Goal: Task Accomplishment & Management: Complete application form

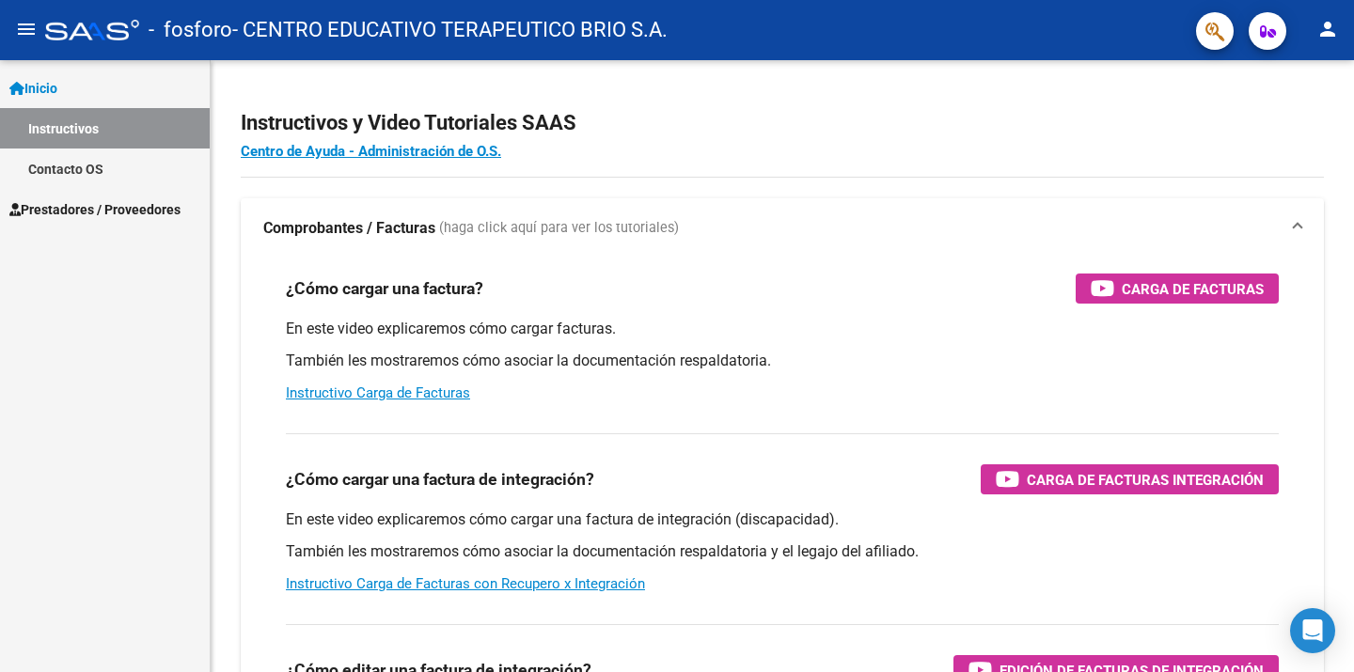
click at [36, 200] on span "Prestadores / Proveedores" at bounding box center [94, 209] width 171 height 21
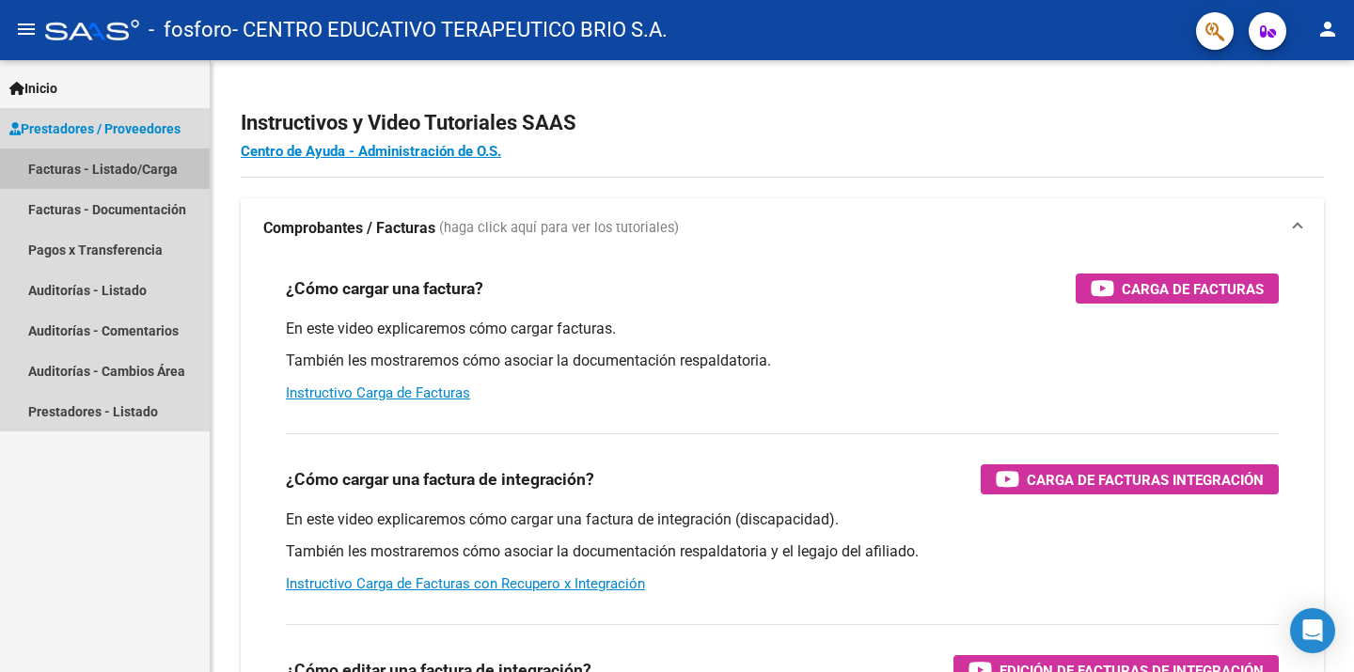
click at [88, 166] on link "Facturas - Listado/Carga" at bounding box center [105, 169] width 210 height 40
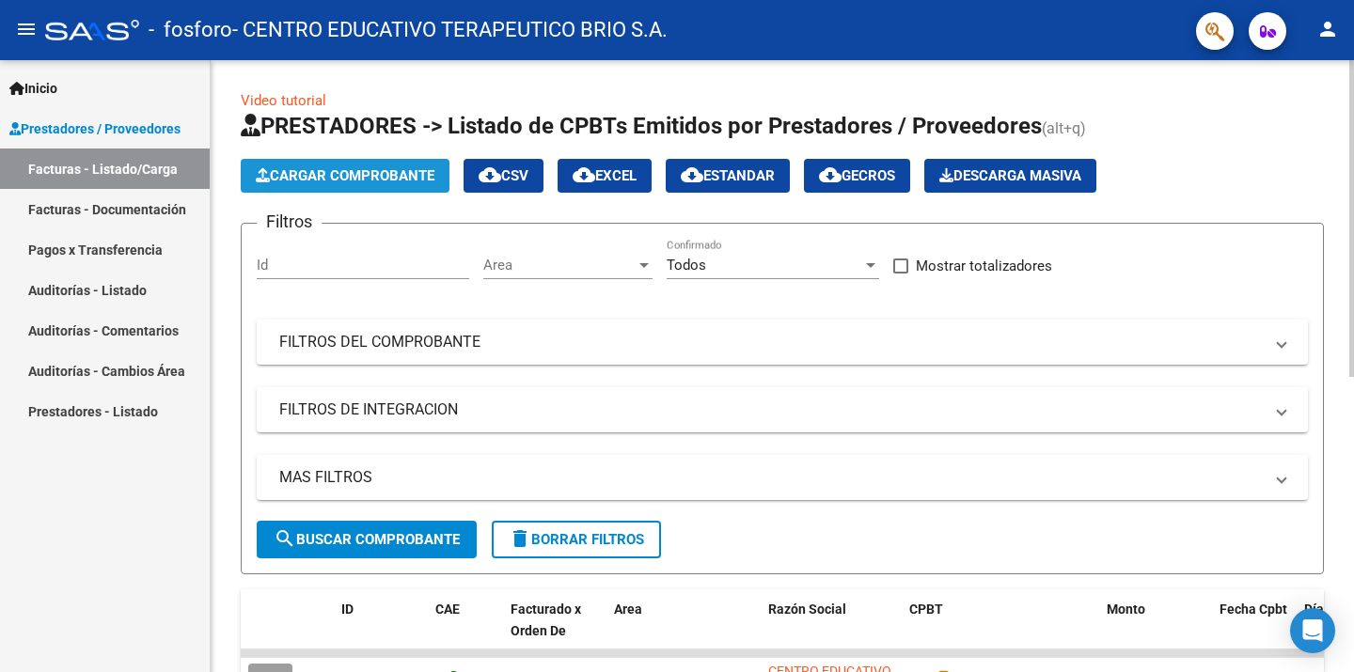
click at [361, 175] on span "Cargar Comprobante" at bounding box center [345, 175] width 179 height 17
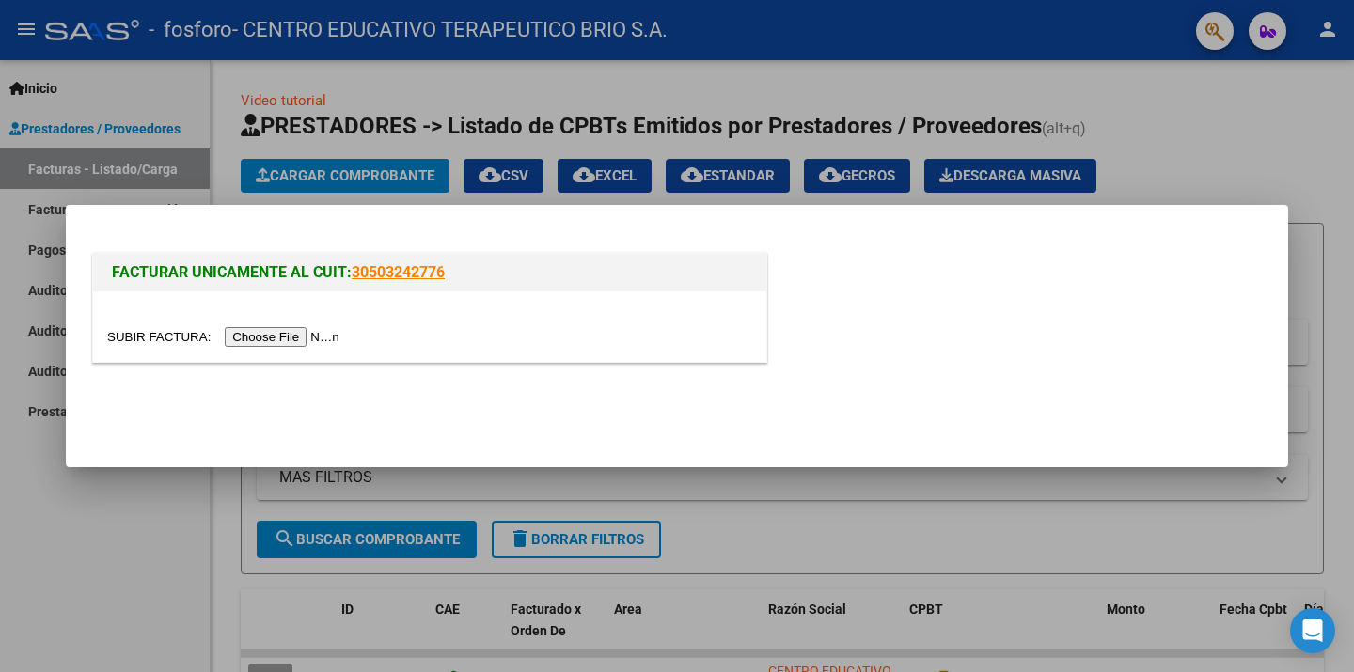
click at [338, 332] on input "file" at bounding box center [226, 337] width 238 height 20
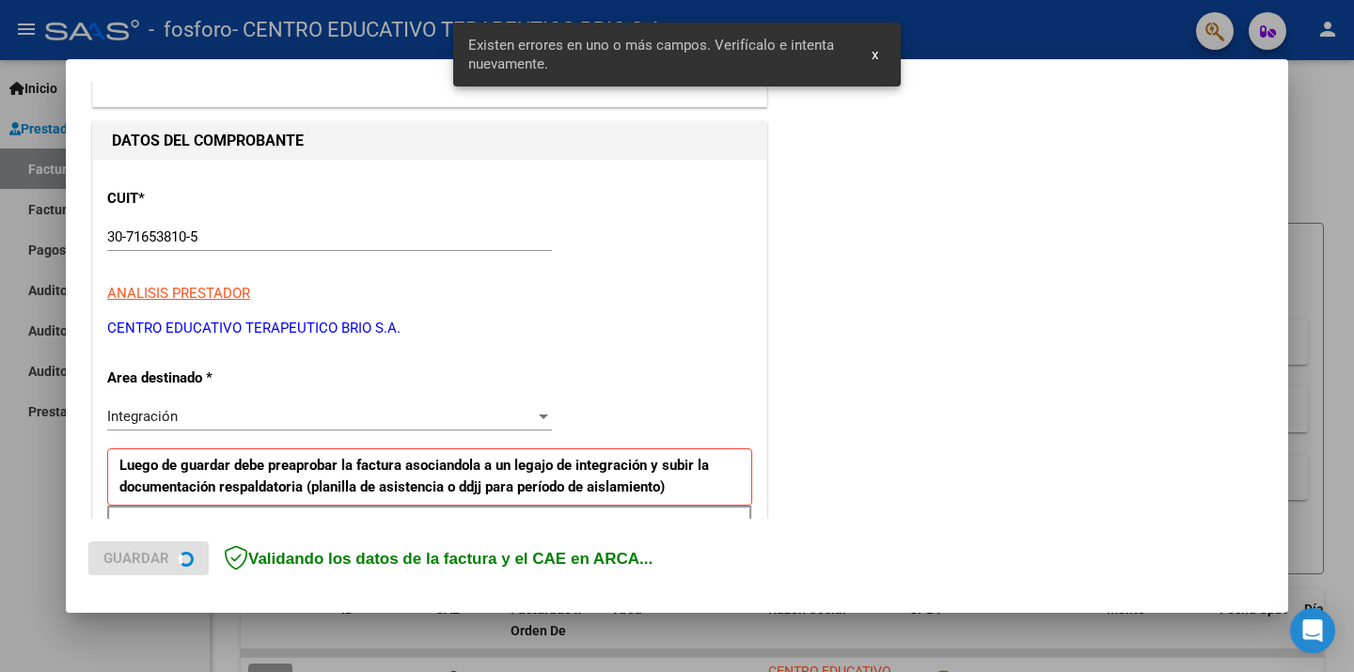
scroll to position [401, 0]
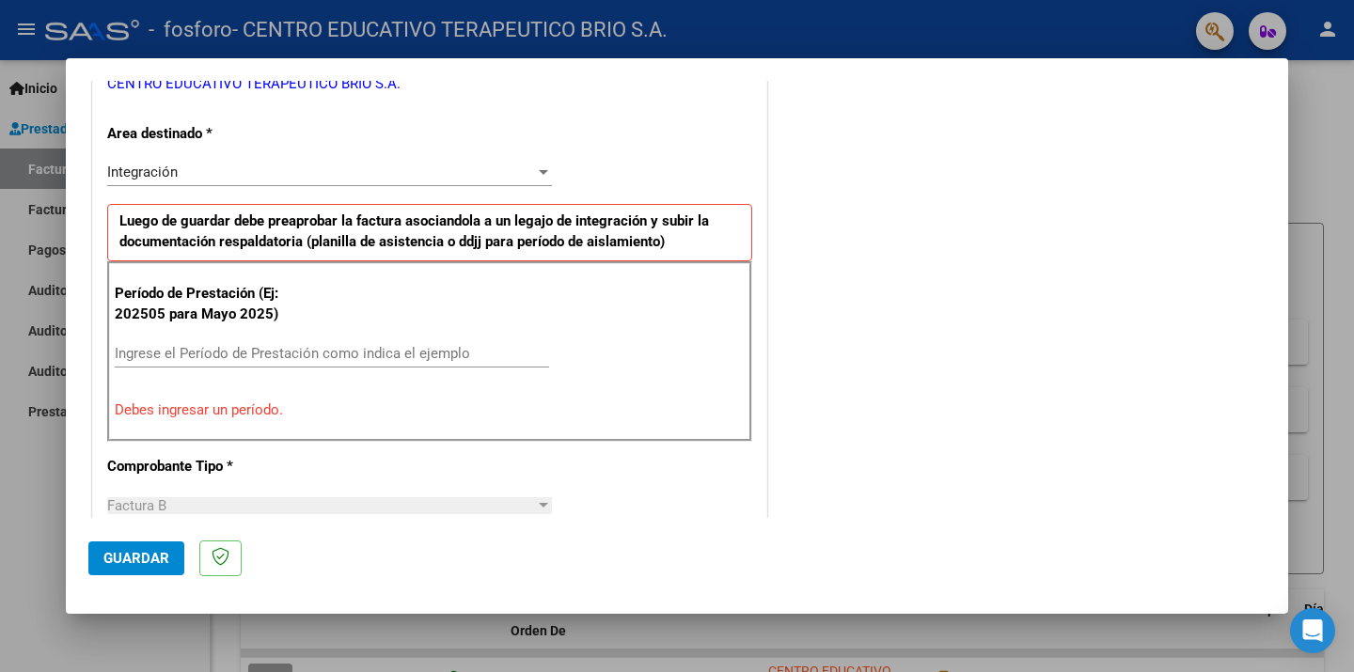
click at [275, 355] on input "Ingrese el Período de Prestación como indica el ejemplo" at bounding box center [332, 353] width 434 height 17
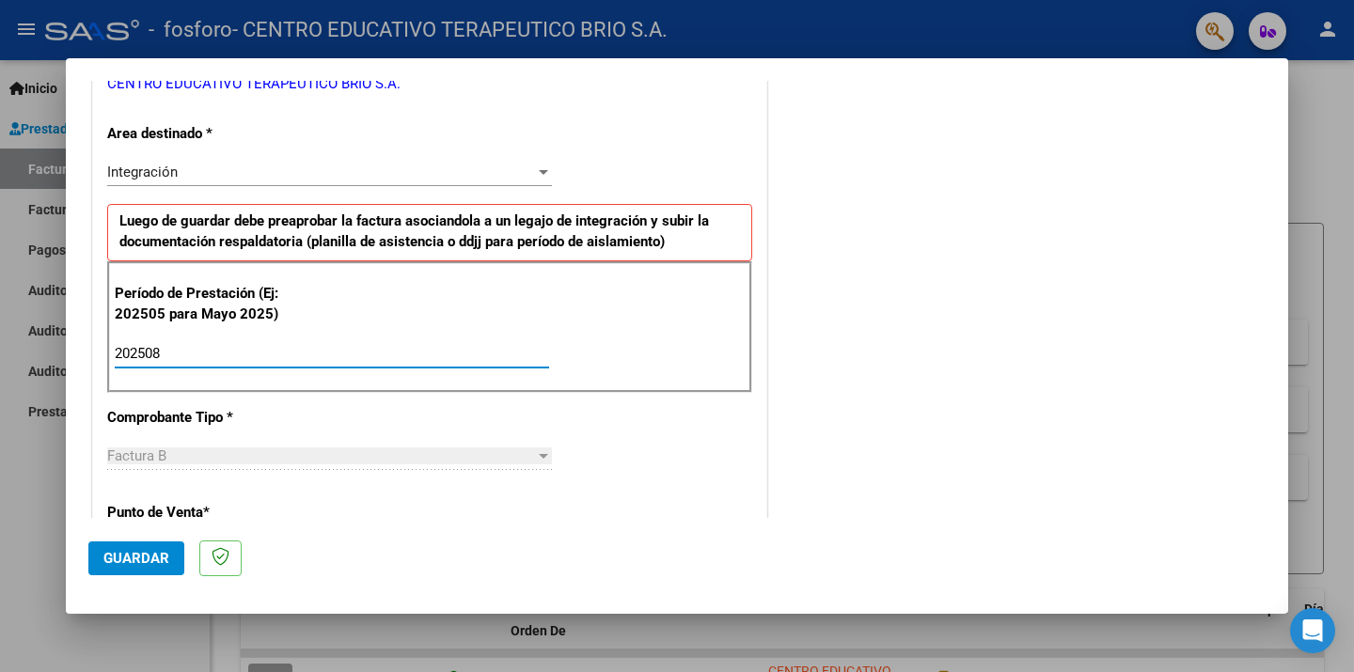
type input "202508"
click at [138, 555] on span "Guardar" at bounding box center [136, 558] width 66 height 17
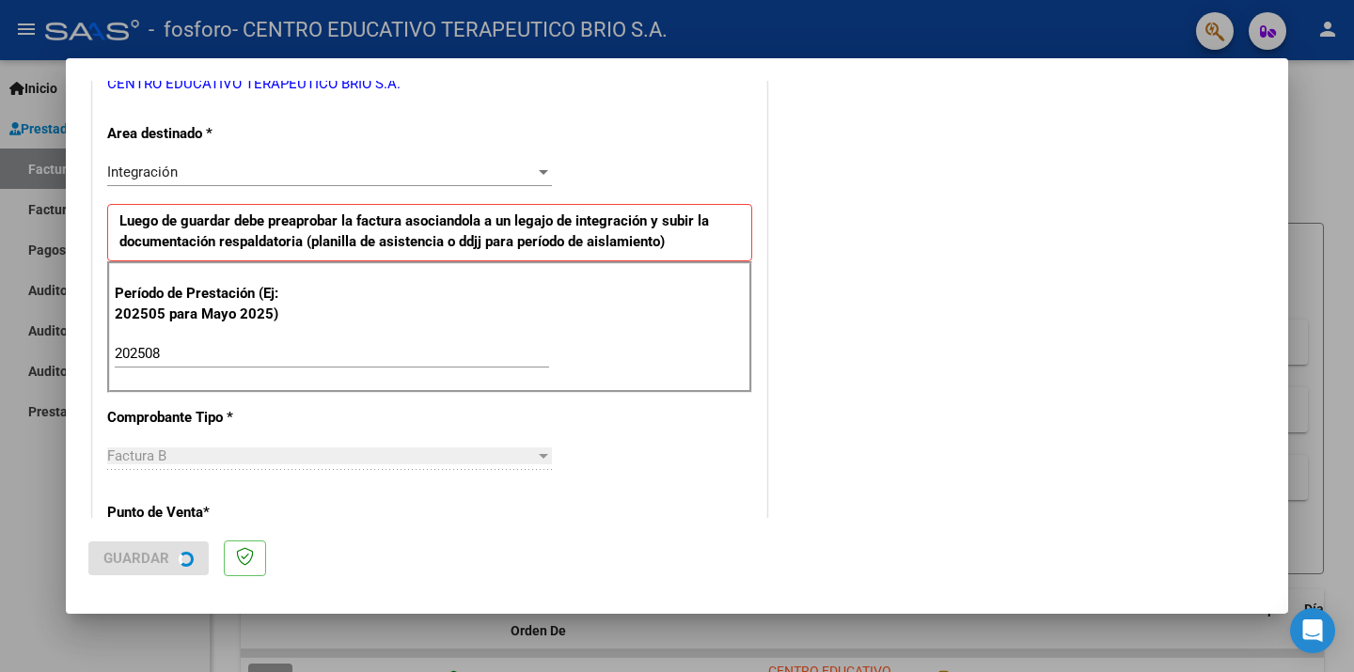
scroll to position [0, 0]
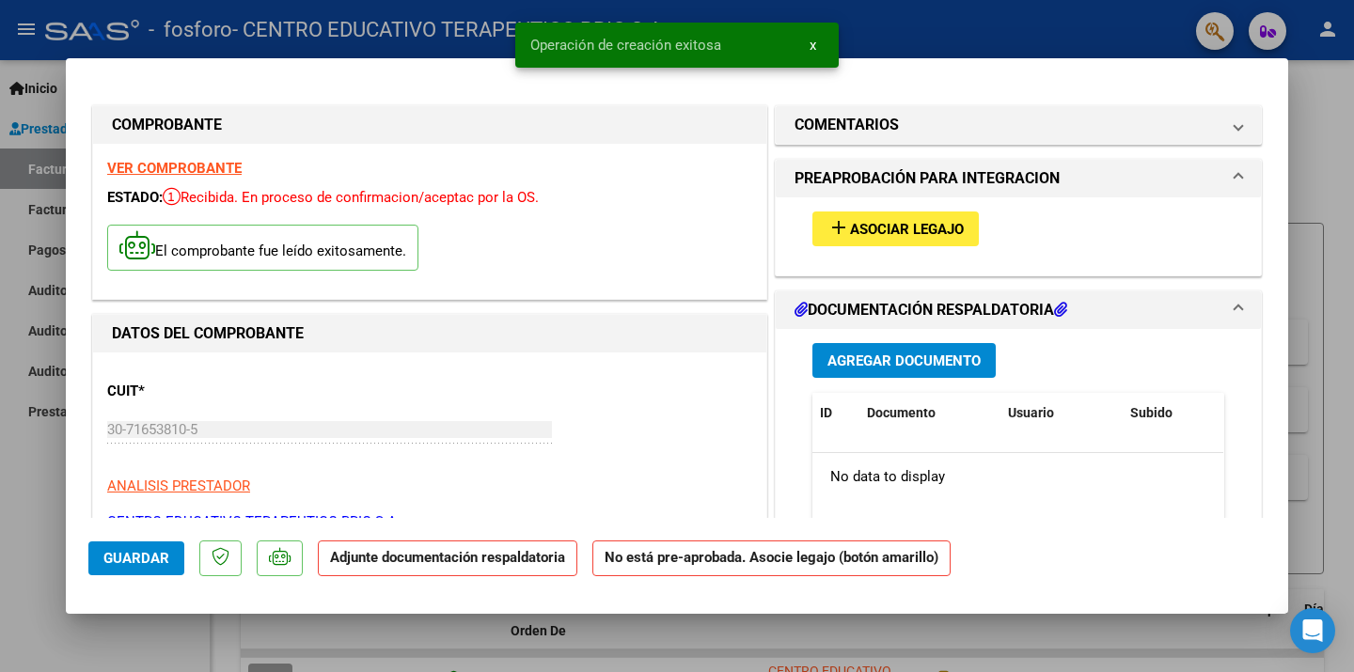
click at [862, 230] on span "Asociar Legajo" at bounding box center [907, 229] width 114 height 17
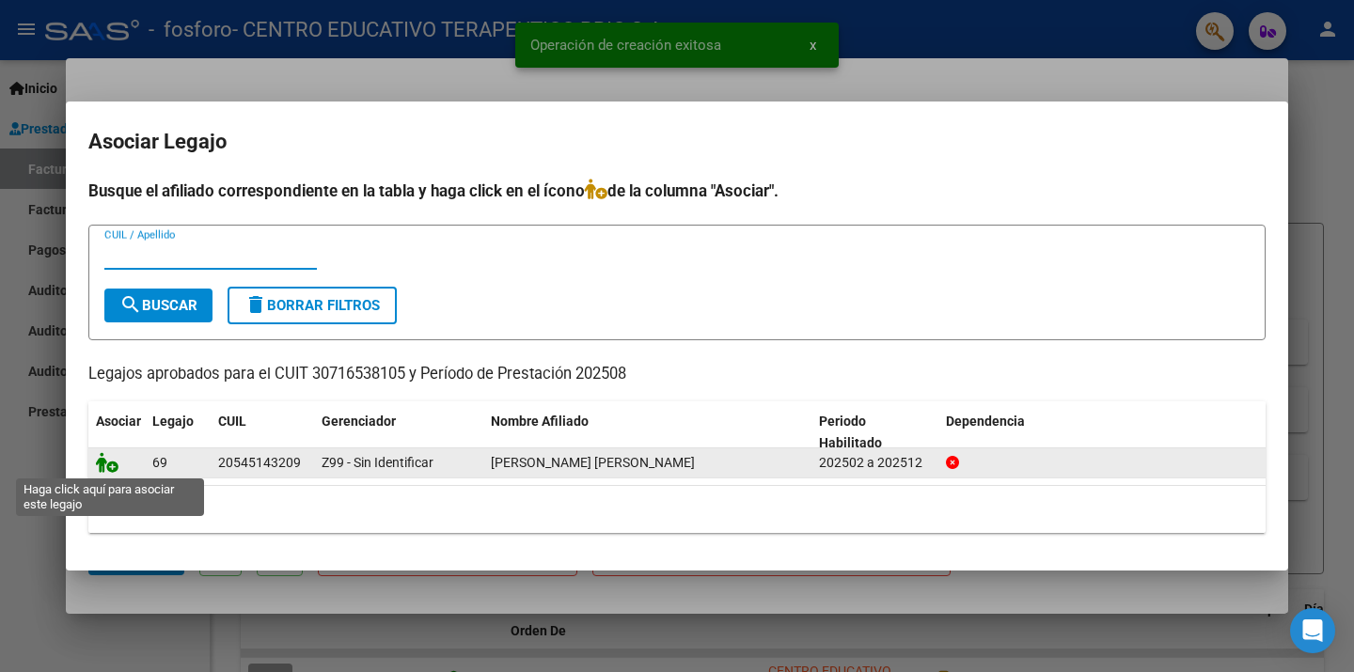
click at [114, 464] on icon at bounding box center [107, 462] width 23 height 21
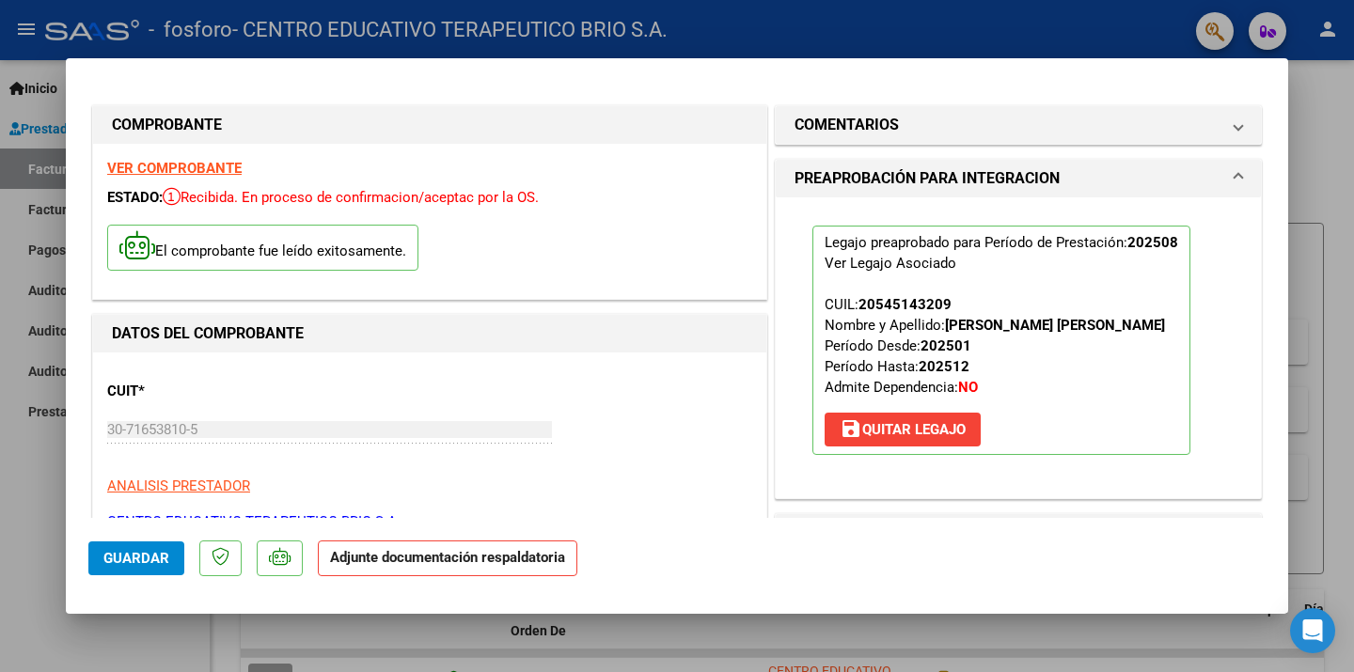
click at [1221, 180] on span "PREAPROBACIÓN PARA INTEGRACION" at bounding box center [1014, 178] width 440 height 23
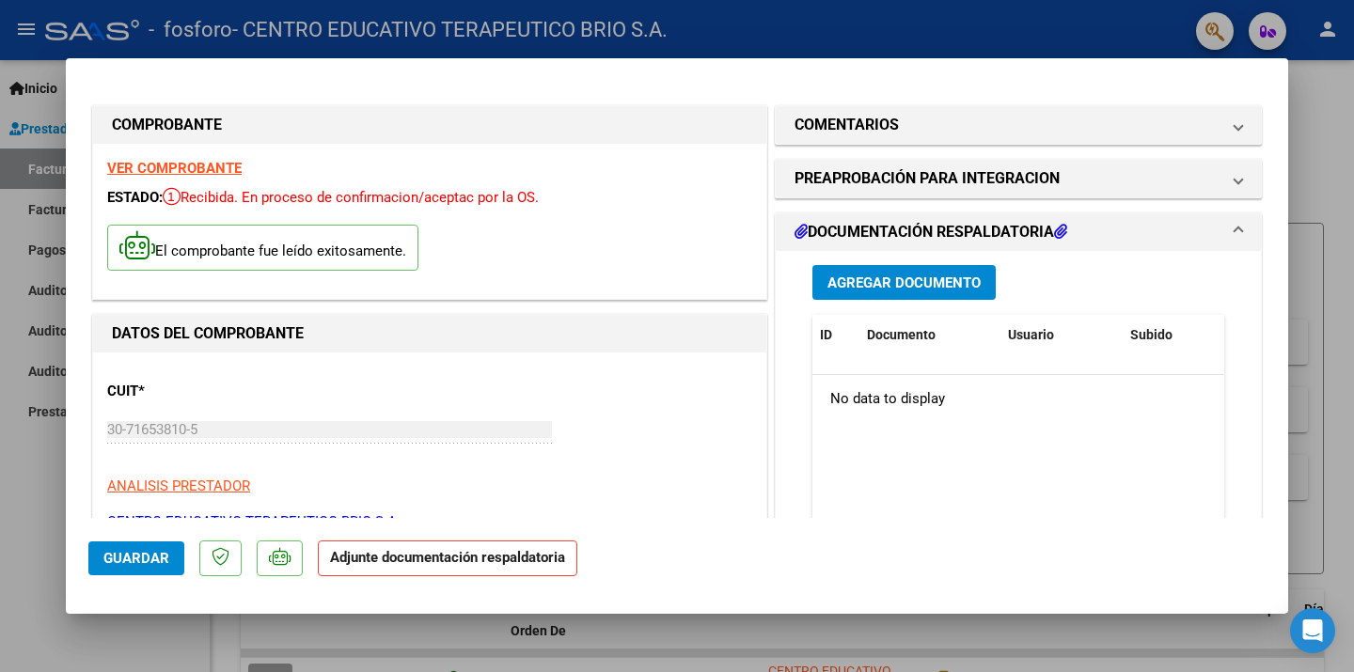
click at [915, 293] on button "Agregar Documento" at bounding box center [903, 282] width 183 height 35
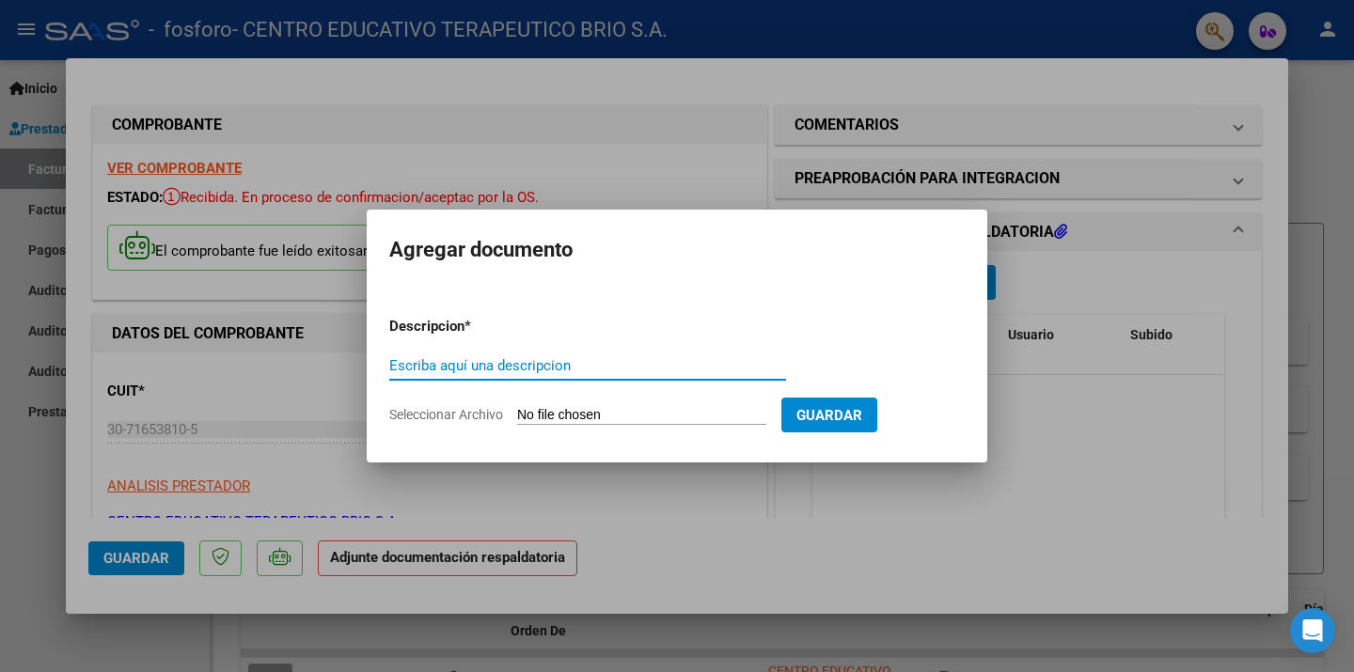
click at [520, 364] on input "Escriba aquí una descripcion" at bounding box center [587, 365] width 397 height 17
type input "MANSILLLA AGUSTIN PLANILLA 2025 AGOSTO"
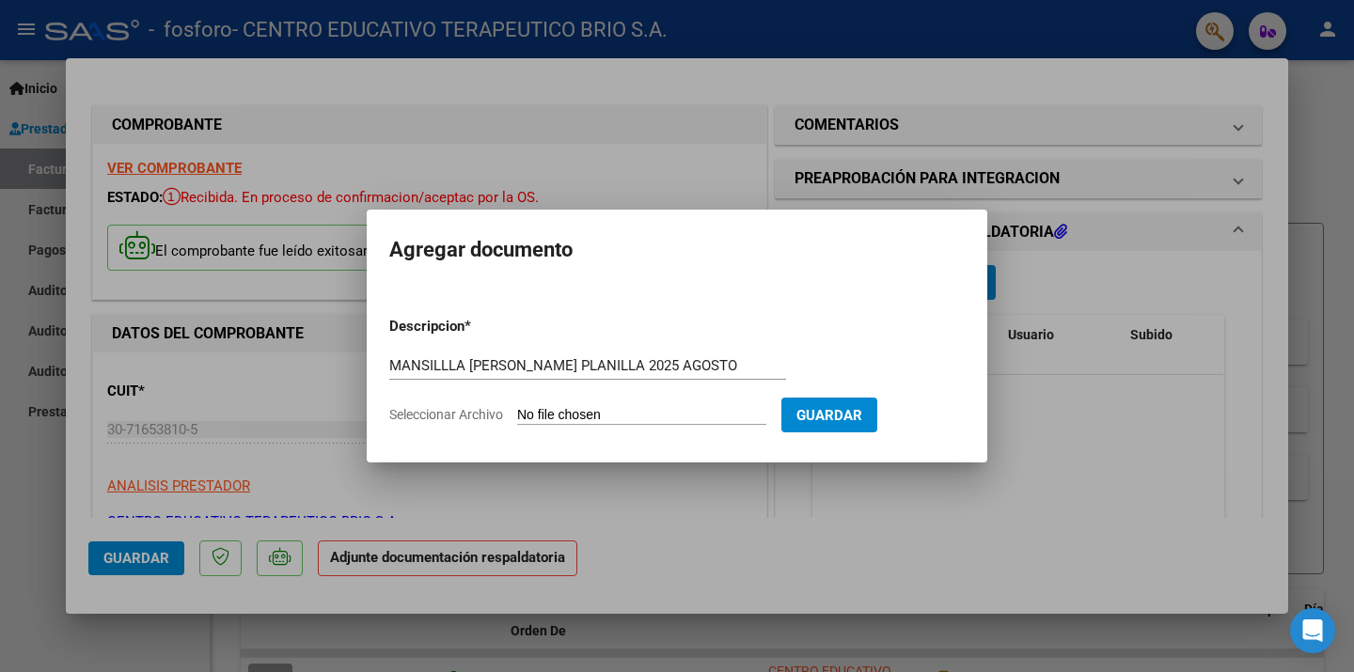
click at [605, 406] on app-file-uploader "Seleccionar Archivo" at bounding box center [585, 414] width 392 height 17
click at [605, 412] on input "Seleccionar Archivo" at bounding box center [641, 416] width 249 height 18
type input "C:\fakepath\Agustin Mansilla Agosto 2025.pdf"
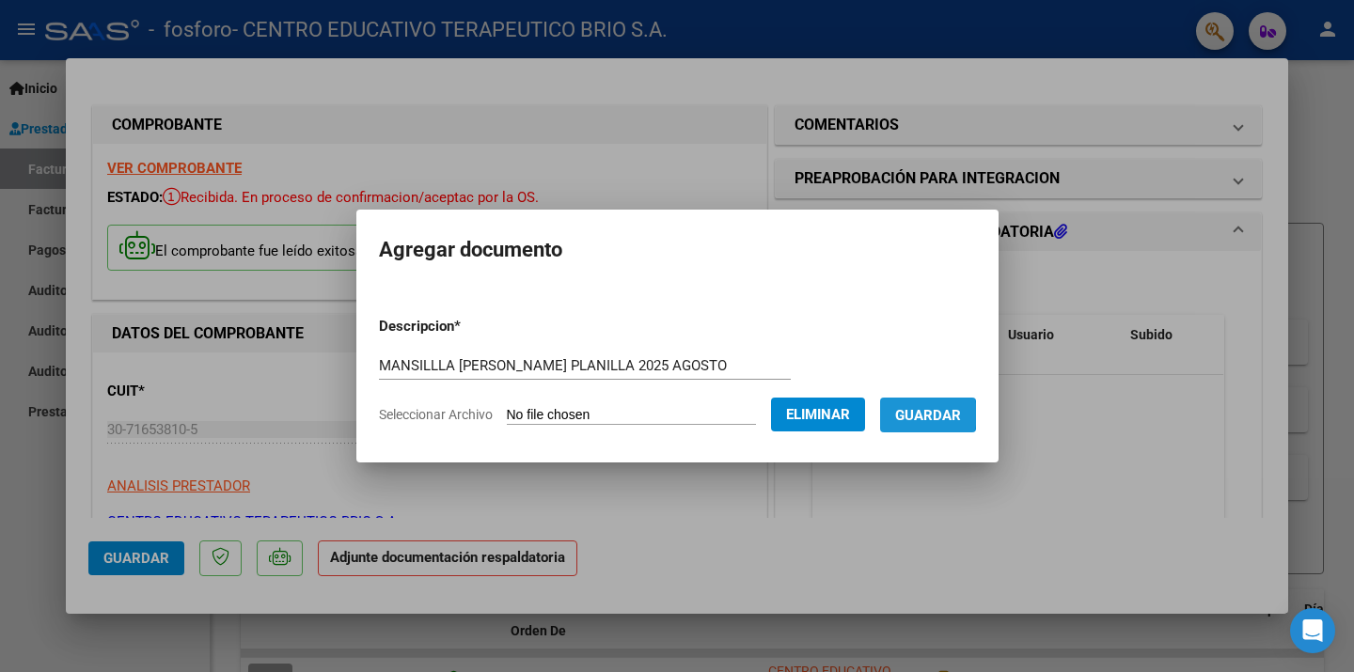
click at [937, 415] on span "Guardar" at bounding box center [928, 415] width 66 height 17
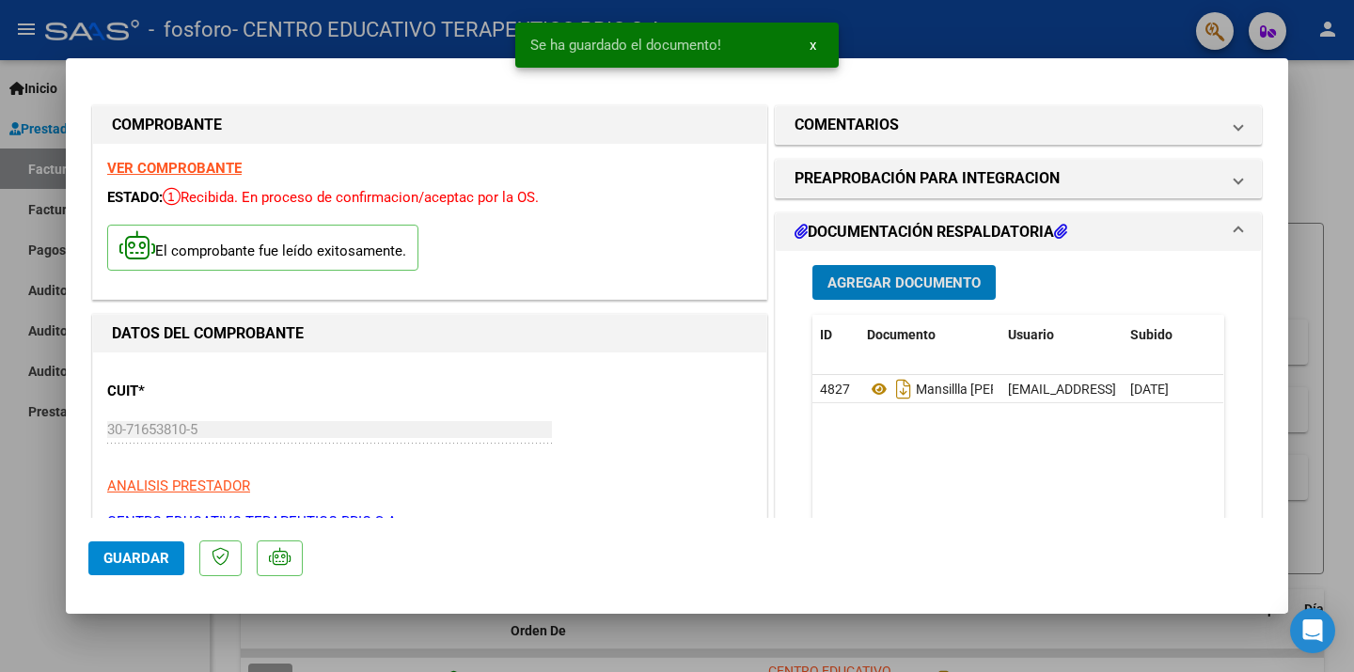
click at [139, 557] on span "Guardar" at bounding box center [136, 558] width 66 height 17
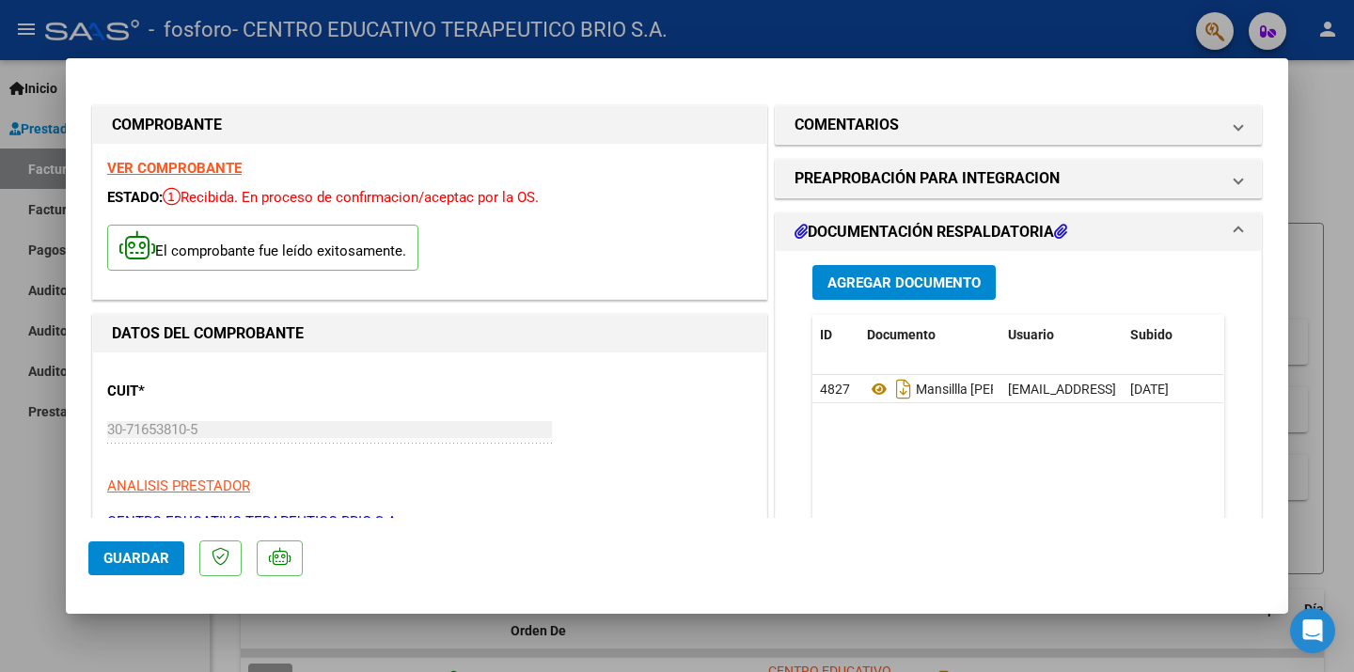
click at [45, 470] on div at bounding box center [677, 336] width 1354 height 672
type input "$ 0,00"
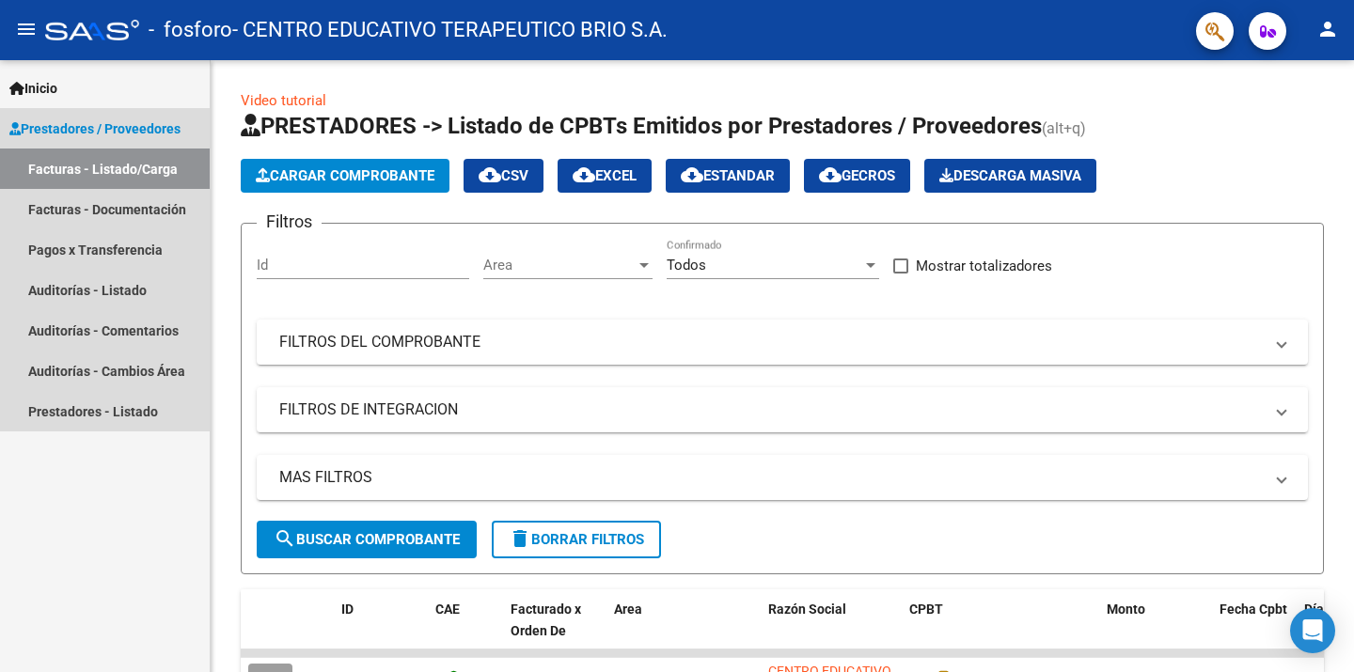
click at [138, 163] on link "Facturas - Listado/Carga" at bounding box center [105, 169] width 210 height 40
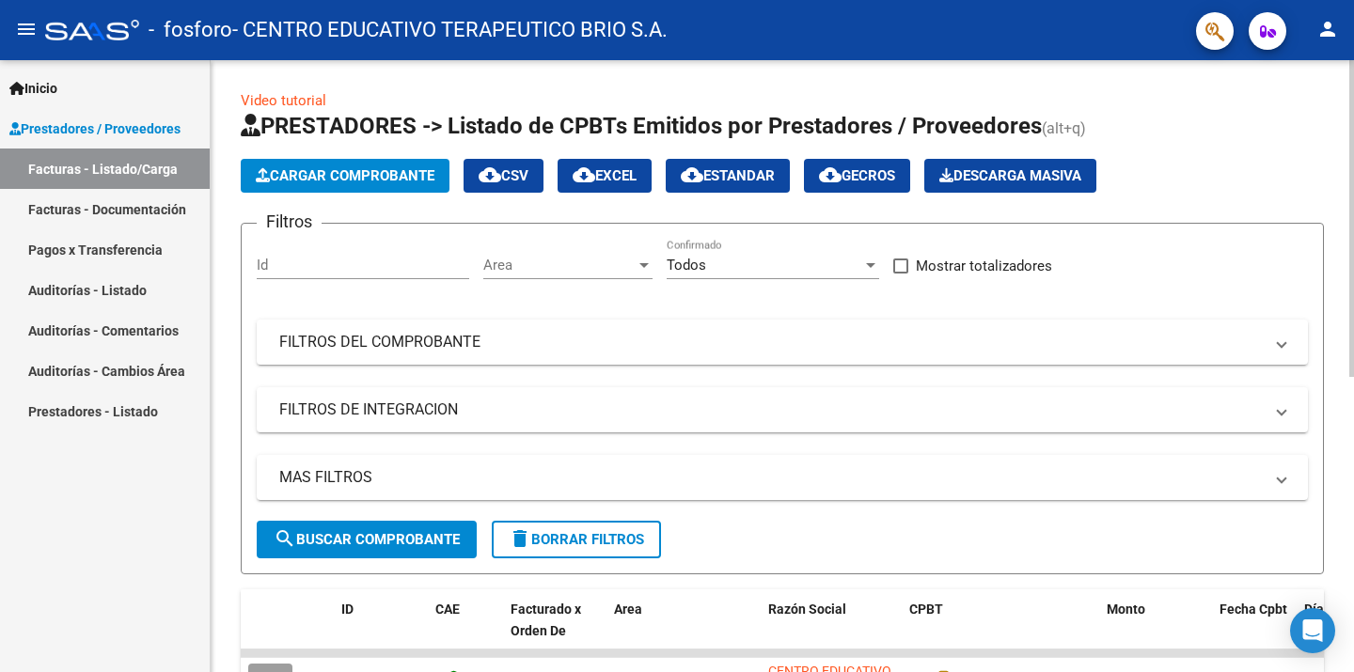
drag, startPoint x: 1342, startPoint y: 149, endPoint x: 1325, endPoint y: 232, distance: 85.4
click at [1326, 232] on div "Video tutorial PRESTADORES -> Listado de CPBTs Emitidos por Prestadores / Prove…" at bounding box center [782, 651] width 1143 height 1182
click at [1260, 182] on div "Cargar Comprobante cloud_download CSV cloud_download EXCEL cloud_download Estan…" at bounding box center [782, 176] width 1083 height 34
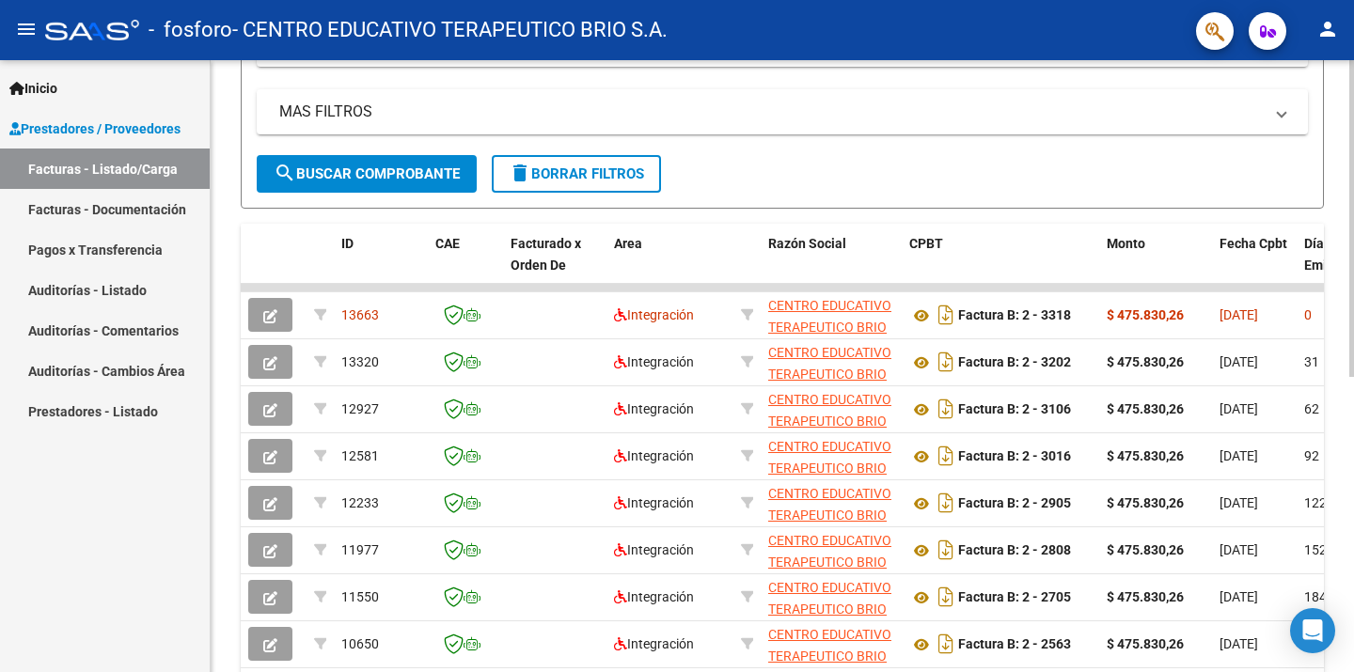
scroll to position [376, 0]
